Goal: Transaction & Acquisition: Subscribe to service/newsletter

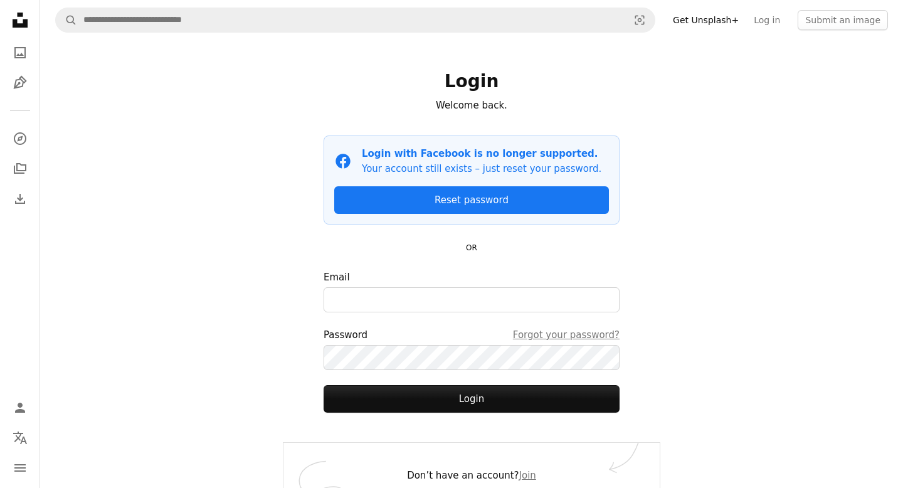
scroll to position [20, 0]
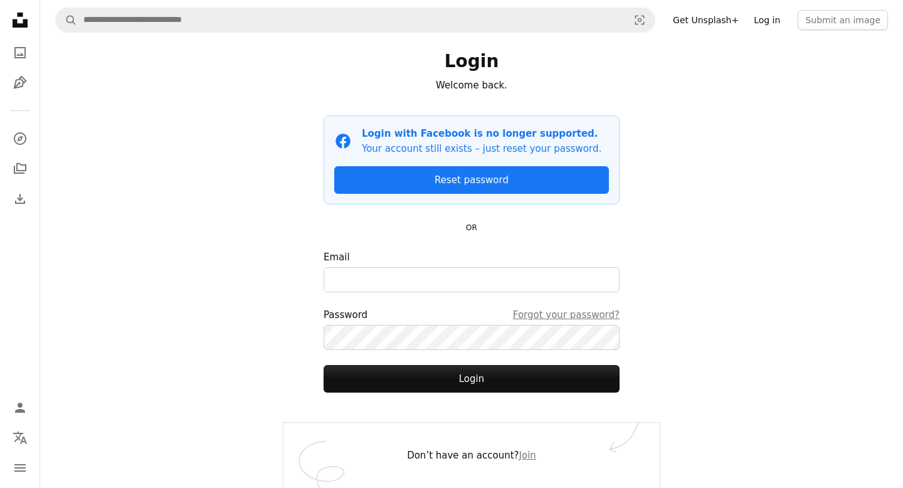
click at [769, 24] on link "Log in" at bounding box center [767, 20] width 41 height 20
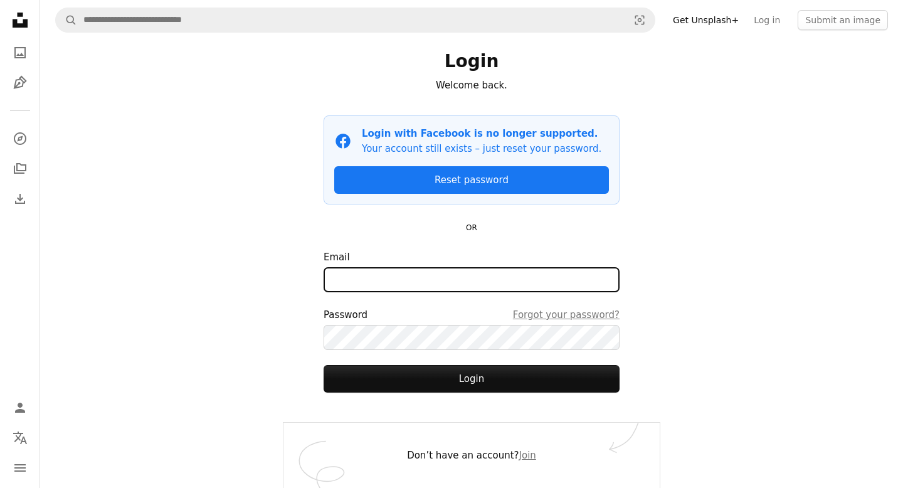
click at [418, 288] on input "Email" at bounding box center [472, 279] width 296 height 25
type input "**********"
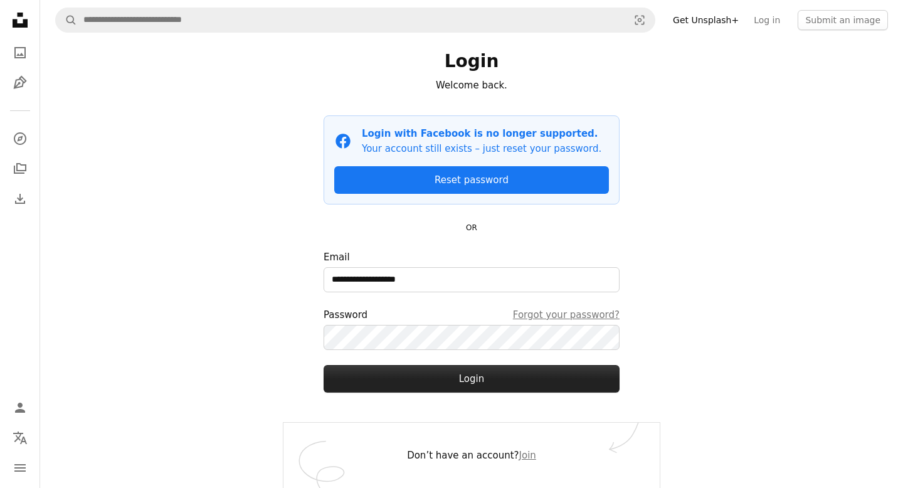
click at [486, 376] on button "Login" at bounding box center [472, 379] width 296 height 28
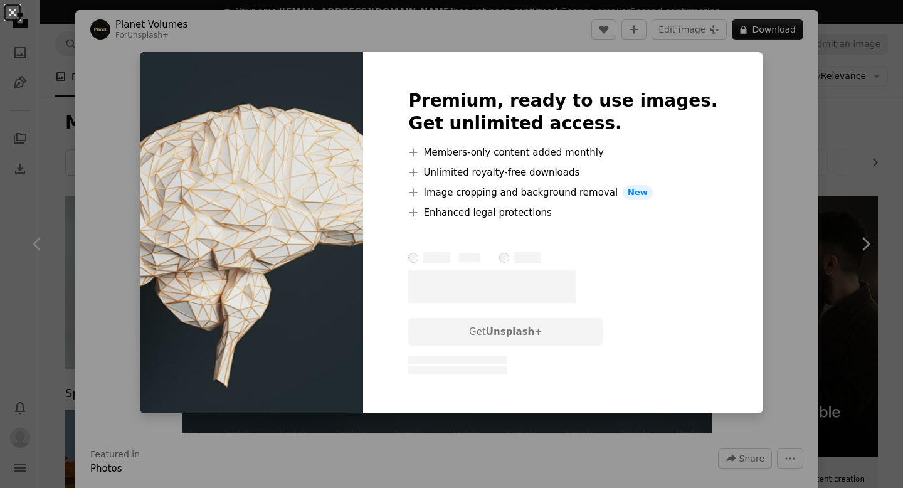
scroll to position [10286, 0]
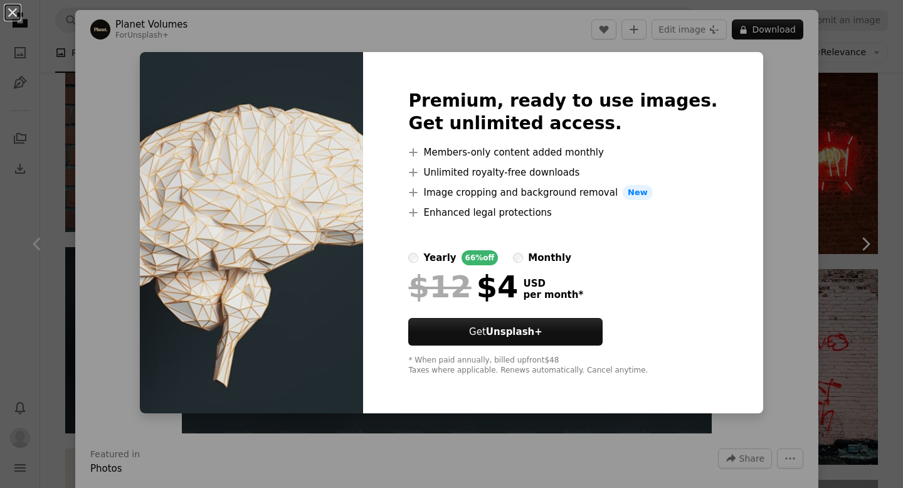
click at [102, 260] on div "An X shape Premium, ready to use images. Get unlimited access. A plus sign Memb…" at bounding box center [451, 244] width 903 height 488
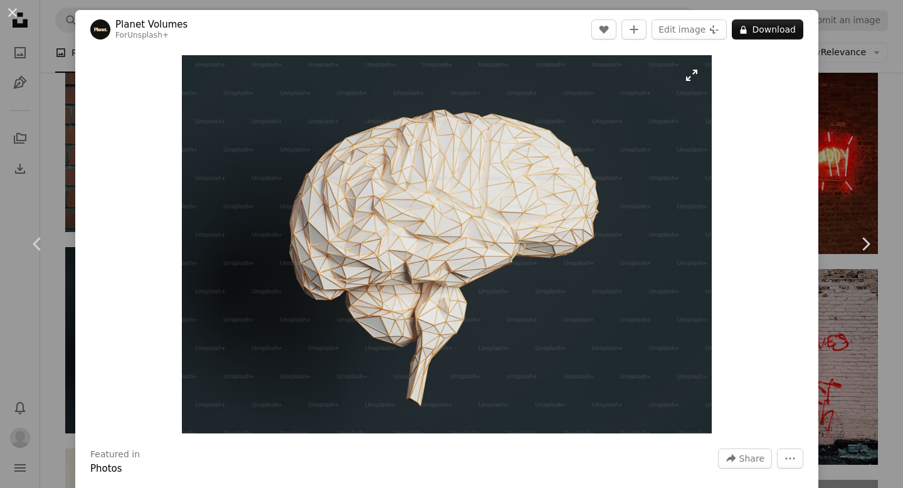
click at [471, 174] on img "Zoom in on this image" at bounding box center [447, 244] width 530 height 378
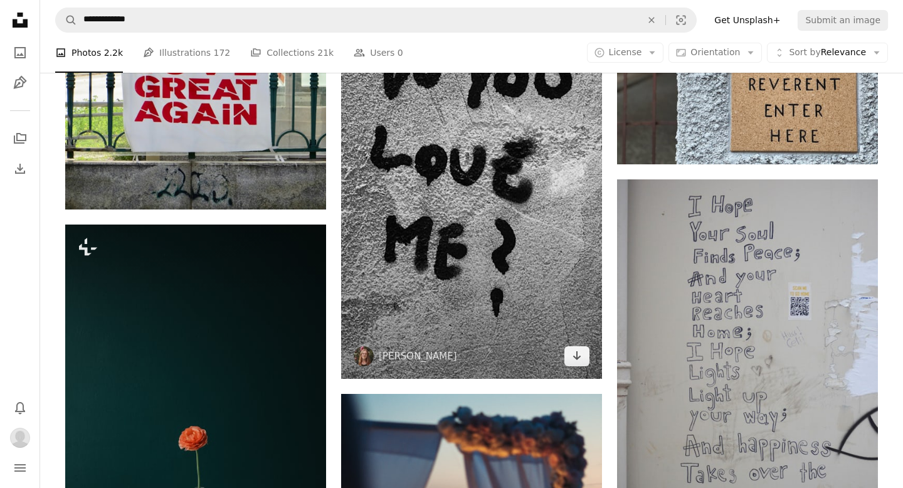
scroll to position [16016, 0]
